Goal: Task Accomplishment & Management: Use online tool/utility

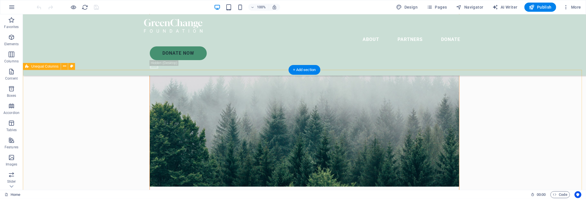
scroll to position [201, 0]
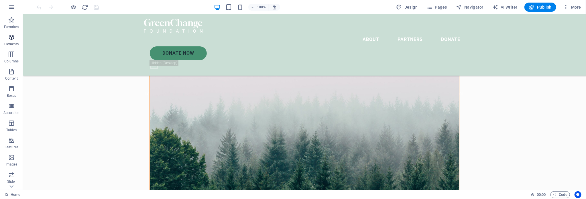
click at [6, 36] on span "Elements" at bounding box center [11, 41] width 23 height 14
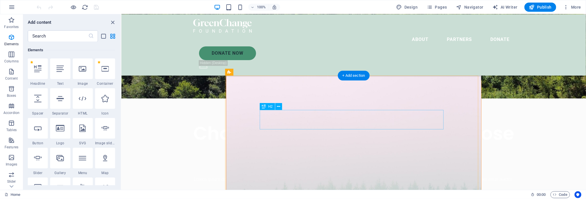
scroll to position [0, 0]
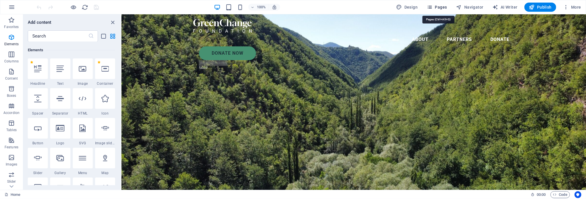
click at [435, 7] on span "Pages" at bounding box center [437, 7] width 20 height 6
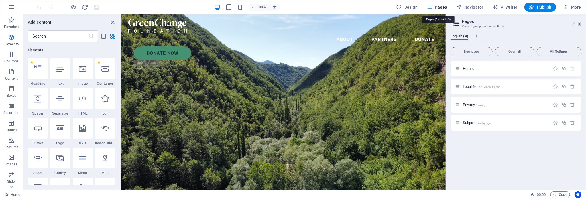
click at [435, 7] on span "Pages" at bounding box center [437, 7] width 20 height 6
click at [412, 7] on span "Design" at bounding box center [406, 7] width 21 height 6
select select "px"
select select "300"
select select "px"
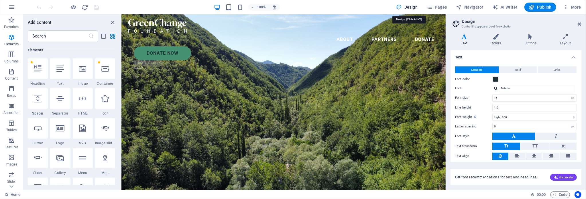
click at [412, 7] on span "Design" at bounding box center [406, 7] width 21 height 6
click at [13, 8] on icon "button" at bounding box center [11, 7] width 7 height 7
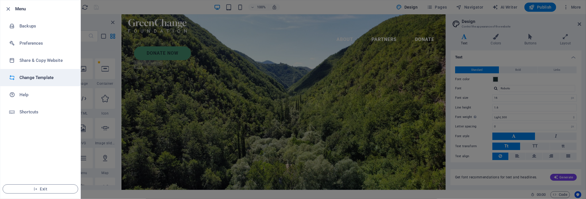
click at [38, 80] on h6 "Change Template" at bounding box center [45, 77] width 53 height 7
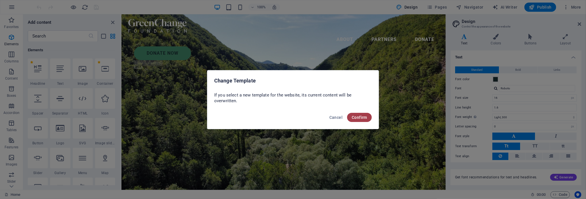
click at [355, 117] on span "Confirm" at bounding box center [359, 117] width 15 height 5
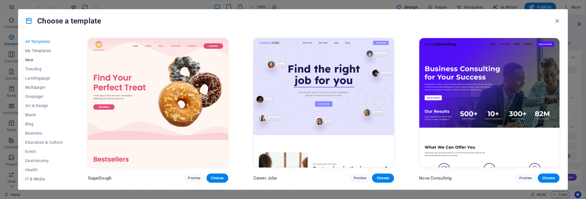
click at [34, 60] on span "New" at bounding box center [44, 60] width 38 height 5
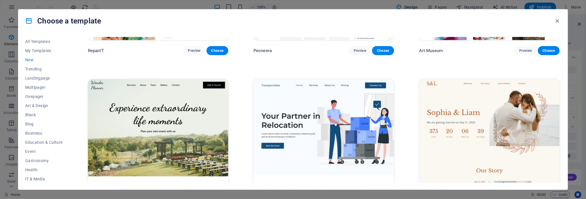
scroll to position [315, 0]
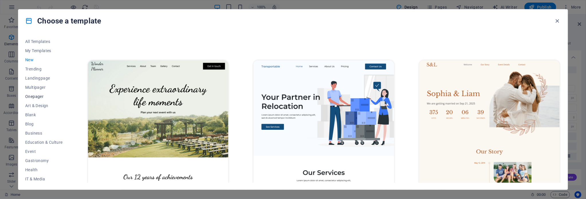
click at [34, 94] on span "Onepager" at bounding box center [44, 96] width 38 height 5
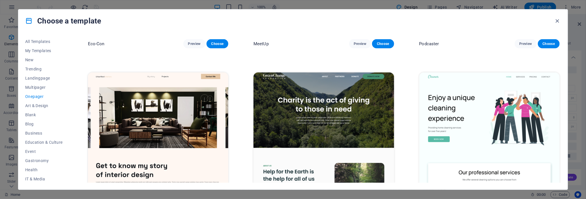
scroll to position [258, 0]
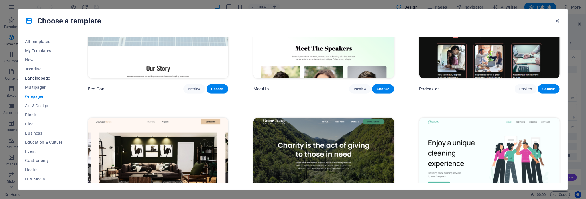
click at [41, 81] on button "Landingpage" at bounding box center [44, 78] width 38 height 9
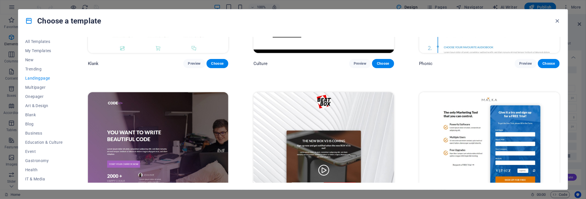
scroll to position [172, 0]
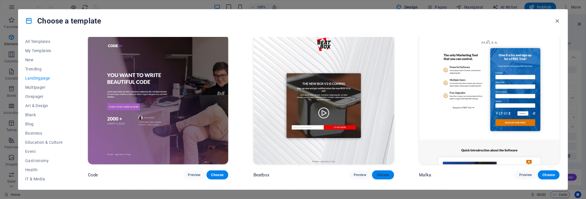
click at [380, 176] on button "Choose" at bounding box center [383, 174] width 22 height 9
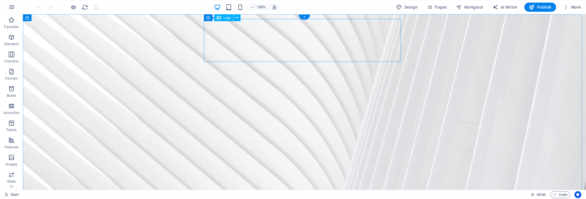
click at [229, 18] on span "Logo" at bounding box center [227, 17] width 8 height 3
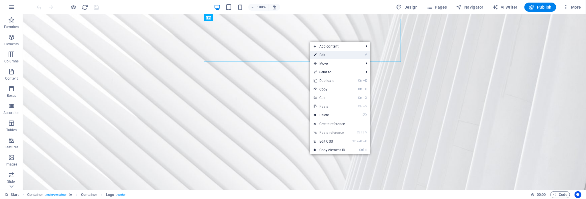
click at [335, 56] on link "⏎ Edit" at bounding box center [329, 55] width 38 height 9
select select "px"
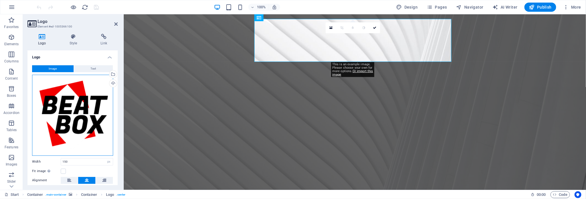
click at [79, 103] on div "Drag files here, click to choose files or select files from Files or our free s…" at bounding box center [72, 115] width 81 height 81
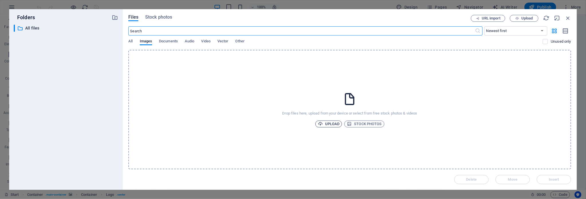
click at [333, 124] on span "Upload" at bounding box center [329, 124] width 22 height 7
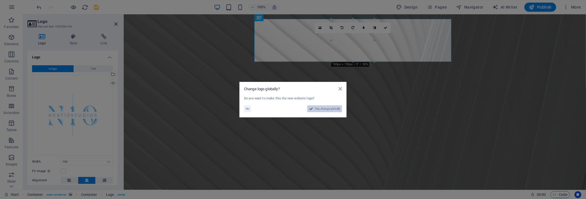
drag, startPoint x: 322, startPoint y: 110, endPoint x: 207, endPoint y: 93, distance: 116.4
click at [322, 110] on span "Yes, change globally" at bounding box center [327, 108] width 25 height 7
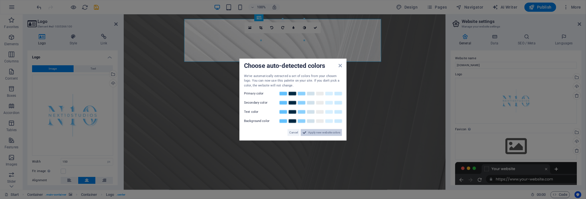
click at [322, 131] on span "Apply new website colors" at bounding box center [324, 132] width 32 height 7
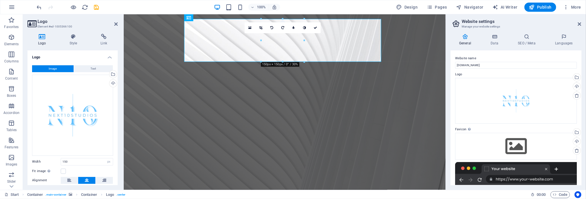
click at [404, 92] on figure at bounding box center [284, 126] width 322 height 224
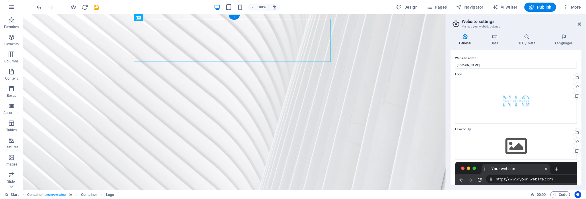
click at [401, 61] on figure at bounding box center [234, 126] width 423 height 224
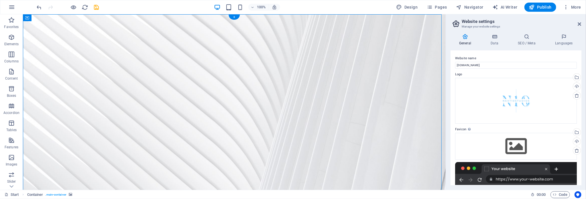
click at [384, 74] on figure at bounding box center [234, 126] width 423 height 224
select select "%"
select select "vh"
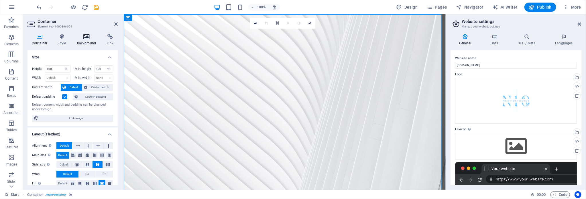
click at [79, 41] on h4 "Background" at bounding box center [88, 40] width 30 height 12
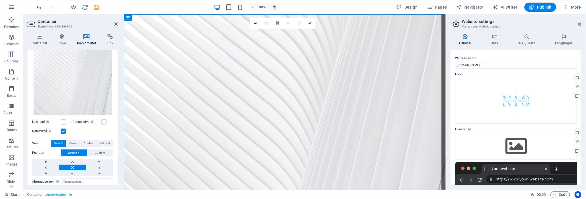
scroll to position [29, 0]
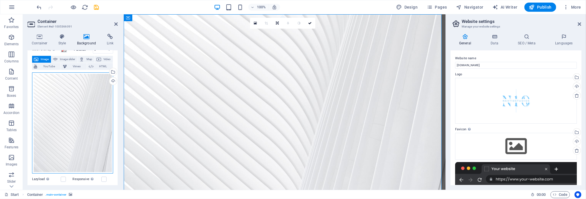
click at [79, 119] on div "Drag files here, click to choose files or select files from Files or our free s…" at bounding box center [72, 122] width 81 height 101
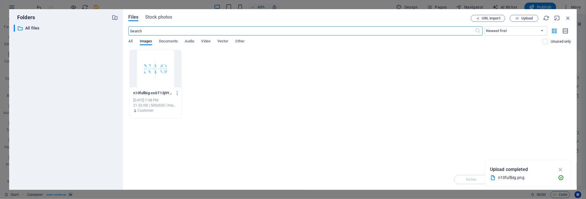
click at [158, 71] on div at bounding box center [156, 68] width 52 height 37
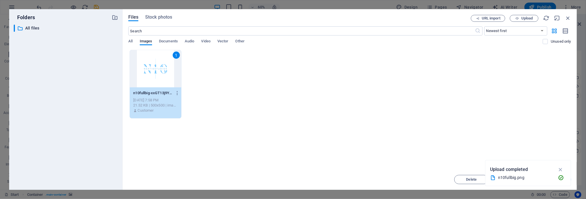
click at [158, 71] on div "1" at bounding box center [156, 68] width 52 height 37
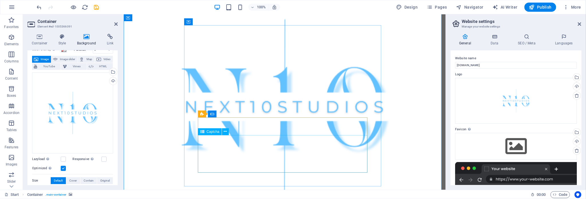
scroll to position [48, 0]
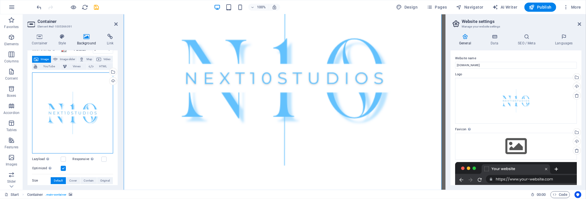
click at [68, 116] on div "Drag files here, click to choose files or select files from Files or our free s…" at bounding box center [72, 112] width 81 height 81
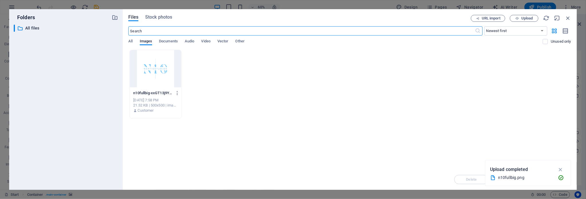
scroll to position [0, 0]
click at [569, 13] on div "Files Stock photos URL import Upload ​ Newest first Oldest first Name (A-Z) Nam…" at bounding box center [350, 99] width 454 height 181
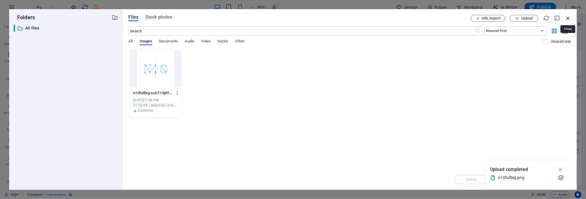
drag, startPoint x: 570, startPoint y: 18, endPoint x: 558, endPoint y: 112, distance: 94.1
click at [570, 19] on icon "button" at bounding box center [568, 18] width 6 height 6
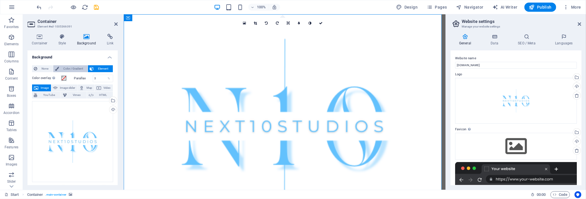
click at [63, 69] on span "Color / Gradient" at bounding box center [73, 68] width 25 height 7
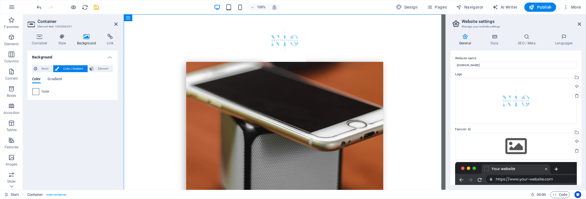
click at [38, 91] on span at bounding box center [36, 92] width 6 height 6
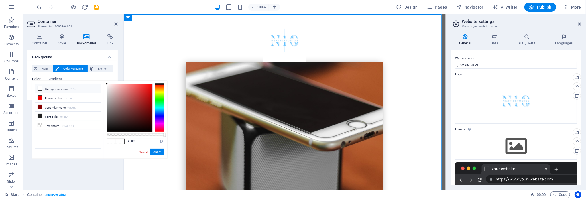
click at [64, 90] on li "Background color #ffffff" at bounding box center [68, 88] width 66 height 9
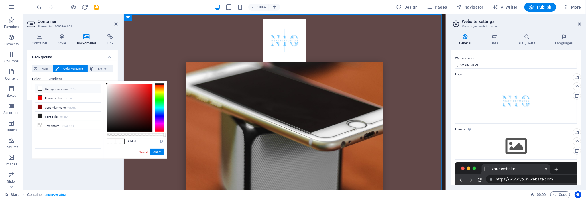
type input "#ffffff"
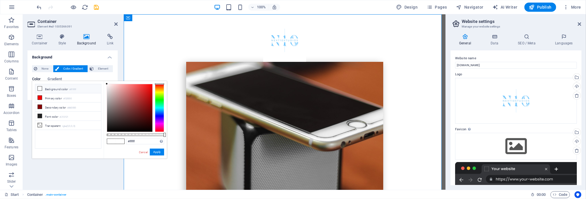
drag, startPoint x: 117, startPoint y: 112, endPoint x: 76, endPoint y: 60, distance: 65.5
click at [76, 60] on body "next10studios.deinweb.space Start Favorites Elements Columns Content Boxes Acco…" at bounding box center [293, 99] width 586 height 199
click at [85, 169] on div "Background None Color / Gradient Element Stretch background to full-width Color…" at bounding box center [73, 117] width 90 height 135
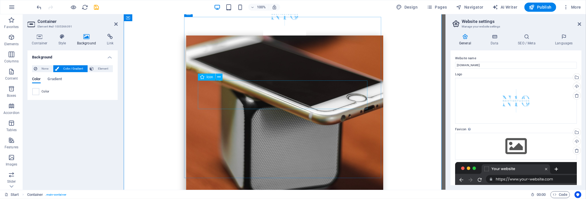
scroll to position [48, 0]
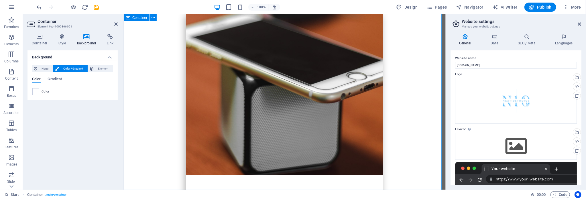
click at [403, 104] on div "The new BOX V3 is coming Sign-up now and get notified when the new BOX V3 is ou…" at bounding box center [284, 165] width 322 height 398
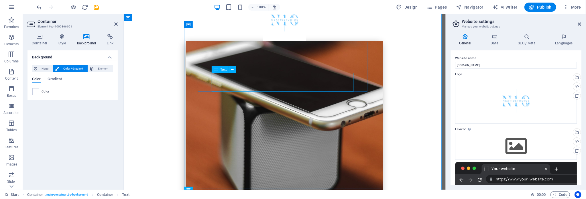
scroll to position [19, 0]
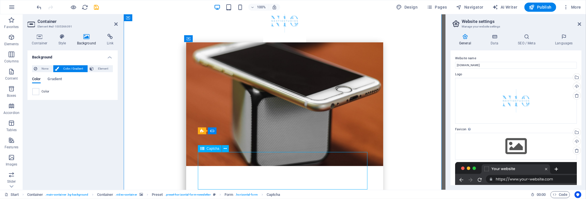
scroll to position [11, 0]
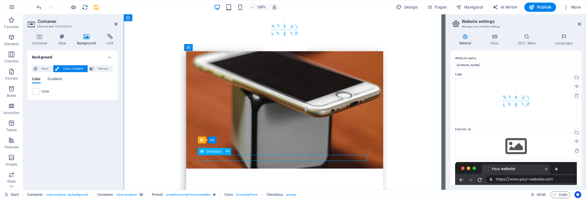
scroll to position [5, 0]
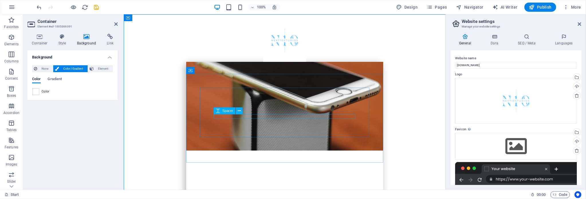
drag, startPoint x: 297, startPoint y: 117, endPoint x: 298, endPoint y: 113, distance: 4.6
click at [297, 191] on div at bounding box center [284, 193] width 142 height 5
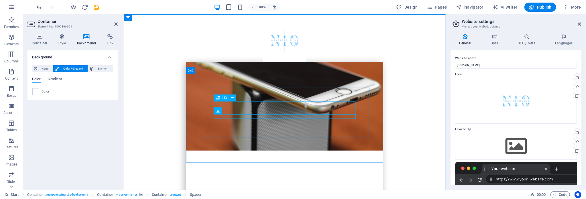
click at [298, 178] on div "Sign-up now and get notified when the new BOX V3 is out!" at bounding box center [284, 184] width 142 height 13
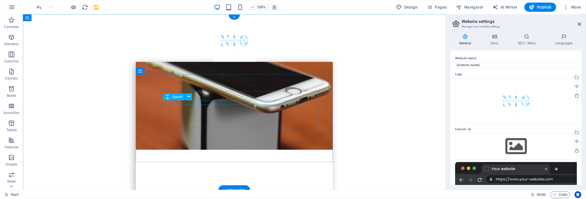
click at [284, 172] on div at bounding box center [234, 174] width 142 height 5
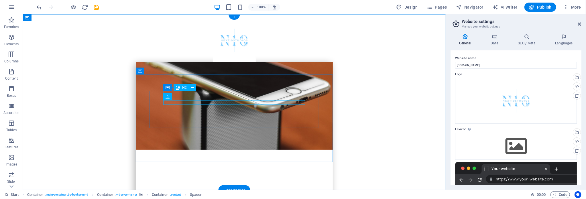
click at [292, 163] on div "The new BOX V3 is coming" at bounding box center [234, 167] width 142 height 9
click at [263, 163] on div "The new BOX V3 is coming" at bounding box center [234, 167] width 142 height 9
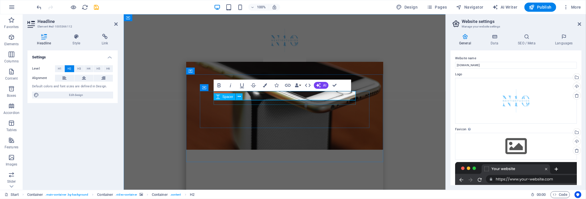
click at [287, 172] on div at bounding box center [284, 174] width 142 height 5
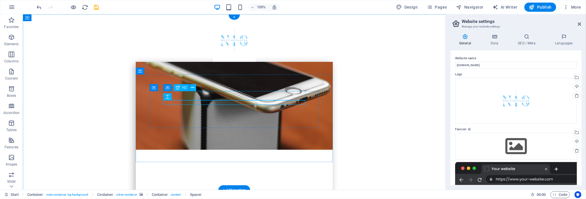
click at [290, 163] on div "The new BOX V3 is coming" at bounding box center [234, 167] width 142 height 9
click at [268, 163] on div "The new BOX V3 is coming" at bounding box center [234, 167] width 142 height 9
click at [246, 182] on div "Lorem ipsum dolor sit amet, consetetur sadipscing elitr, sed diam nonumy eirmod…" at bounding box center [234, 191] width 142 height 19
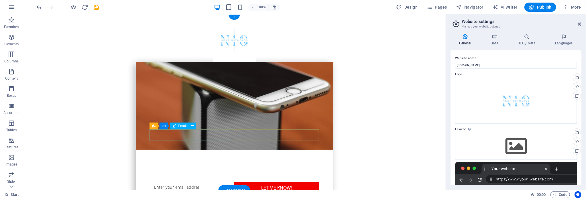
click at [228, 182] on div at bounding box center [191, 187] width 85 height 11
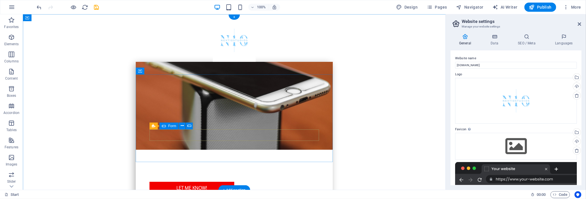
click at [241, 182] on div "Let me know!" at bounding box center [234, 187] width 170 height 11
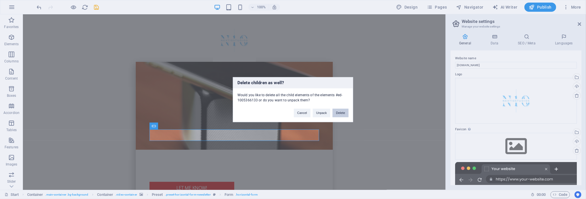
click at [338, 115] on button "Delete" at bounding box center [341, 113] width 16 height 9
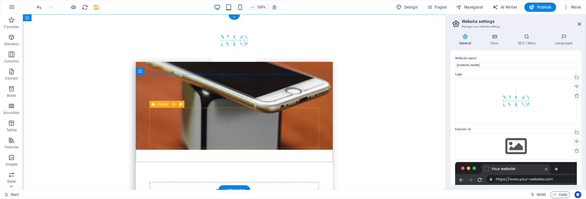
click at [245, 182] on div "Drop content here or Add elements Paste clipboard" at bounding box center [234, 202] width 170 height 41
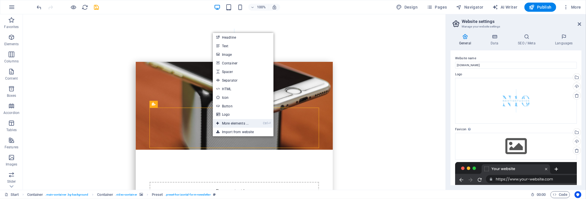
click at [236, 125] on link "Ctrl ⏎ More elements ..." at bounding box center [232, 123] width 39 height 9
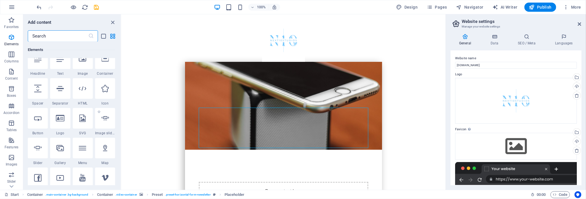
scroll to position [86, 0]
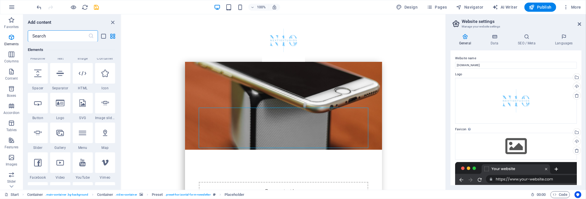
click at [72, 39] on input "text" at bounding box center [58, 35] width 60 height 11
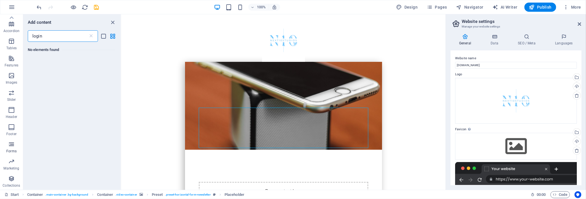
scroll to position [0, 0]
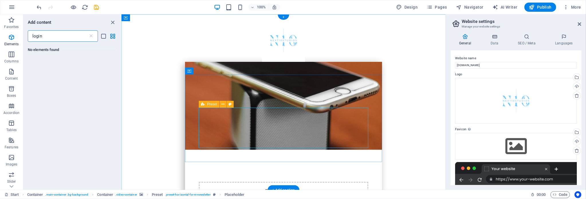
type input "login"
click at [329, 182] on div "Drop content here or Add elements Paste clipboard" at bounding box center [284, 202] width 170 height 41
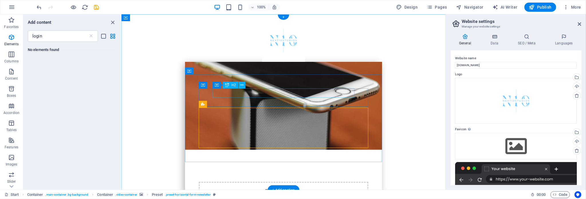
click at [321, 163] on div "The new BOX V3 is coming" at bounding box center [283, 167] width 142 height 9
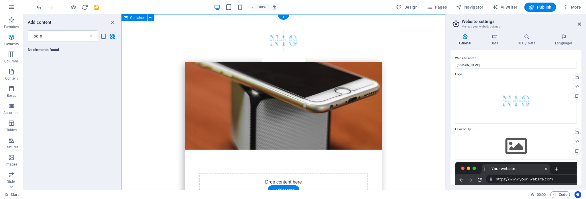
click at [301, 186] on div "Drop content here or Add elements Paste clipboard © next10studios.deinweb.space…" at bounding box center [283, 128] width 324 height 228
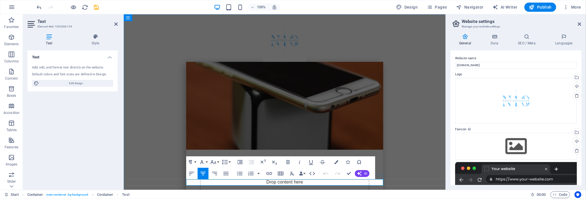
drag, startPoint x: 339, startPoint y: 182, endPoint x: 336, endPoint y: 193, distance: 10.8
click at [397, 170] on div "Drop content here or Add elements Paste clipboard" at bounding box center [284, 128] width 322 height 228
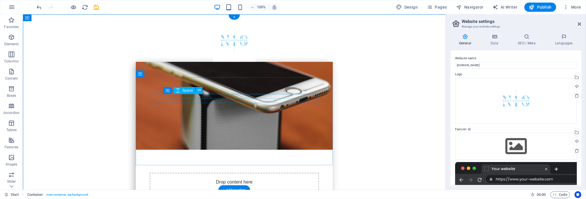
click at [253, 163] on div at bounding box center [234, 165] width 142 height 5
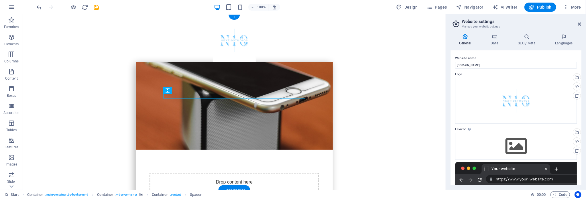
click at [234, 85] on figure at bounding box center [233, 106] width 197 height 88
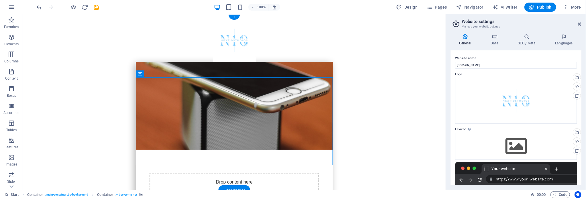
click at [163, 85] on figure at bounding box center [233, 106] width 197 height 88
select select "vh"
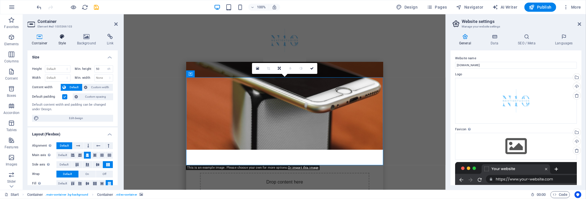
click at [60, 42] on h4 "Style" at bounding box center [63, 40] width 19 height 12
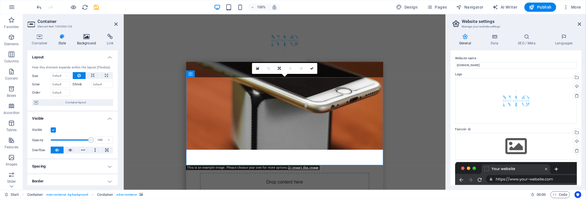
click at [82, 41] on h4 "Background" at bounding box center [88, 40] width 30 height 12
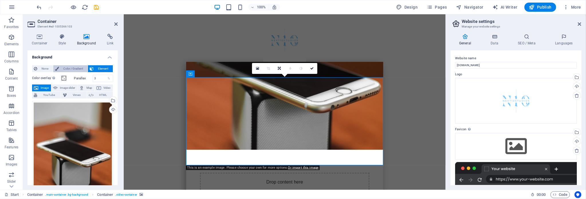
click at [68, 70] on span "Color / Gradient" at bounding box center [73, 68] width 25 height 7
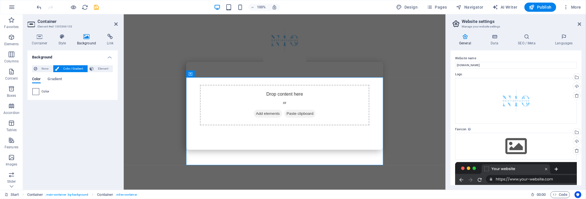
click at [36, 91] on span at bounding box center [36, 92] width 6 height 6
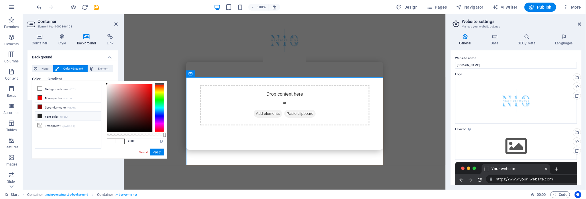
drag, startPoint x: 70, startPoint y: 115, endPoint x: 72, endPoint y: 112, distance: 3.7
click at [72, 113] on ul "Background color #ffffff Primary color #f20000 Secondary color #860000 Font col…" at bounding box center [68, 116] width 66 height 65
click at [72, 90] on small "#ffffff" at bounding box center [72, 90] width 7 height 4
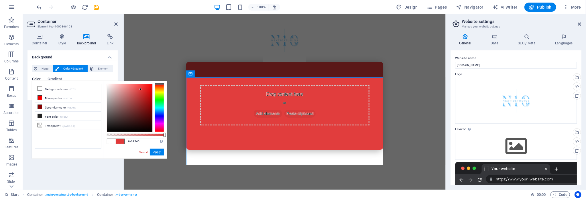
drag, startPoint x: 131, startPoint y: 115, endPoint x: 144, endPoint y: 89, distance: 29.3
click at [139, 89] on div at bounding box center [129, 108] width 45 height 48
drag, startPoint x: 166, startPoint y: 89, endPoint x: 163, endPoint y: 91, distance: 3.4
click at [164, 92] on div "#e14343 Supported formats #0852ed rgb(8, 82, 237) rgba(8, 82, 237, 90%) hsv(221…" at bounding box center [135, 161] width 63 height 161
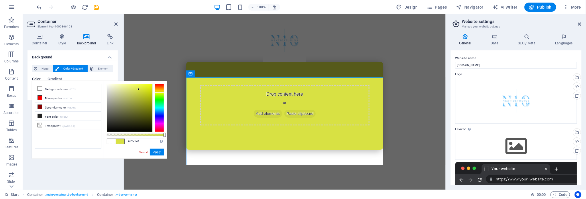
type input "#cce143"
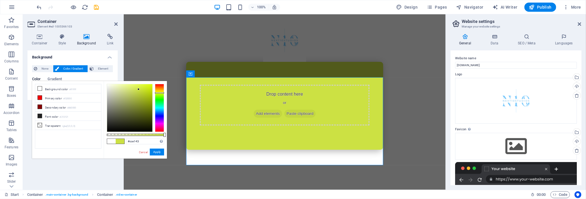
drag, startPoint x: 162, startPoint y: 89, endPoint x: 160, endPoint y: 93, distance: 3.7
click at [160, 93] on div at bounding box center [159, 108] width 9 height 48
click at [156, 149] on button "Apply" at bounding box center [157, 152] width 14 height 7
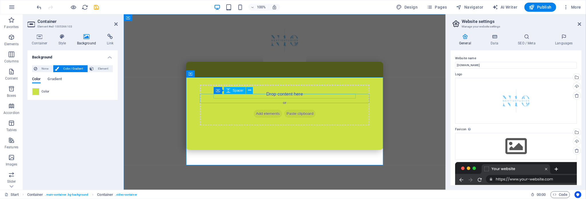
click at [336, 65] on div "Drop content here or Add elements Paste clipboard" at bounding box center [284, 102] width 322 height 176
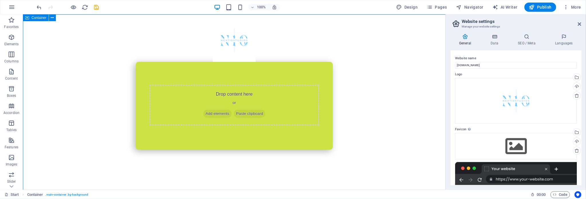
click at [412, 104] on div "Drop content here or Add elements Paste clipboard" at bounding box center [234, 102] width 423 height 176
click at [547, 6] on span "Publish" at bounding box center [540, 7] width 23 height 6
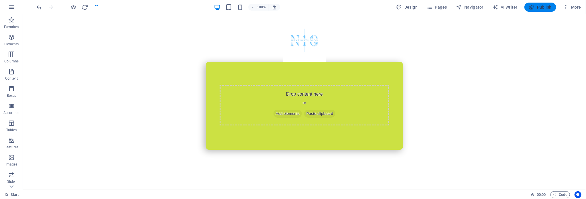
click at [549, 5] on span "Publish" at bounding box center [540, 7] width 23 height 6
click at [541, 8] on span "Publish" at bounding box center [540, 7] width 23 height 6
